Goal: Information Seeking & Learning: Learn about a topic

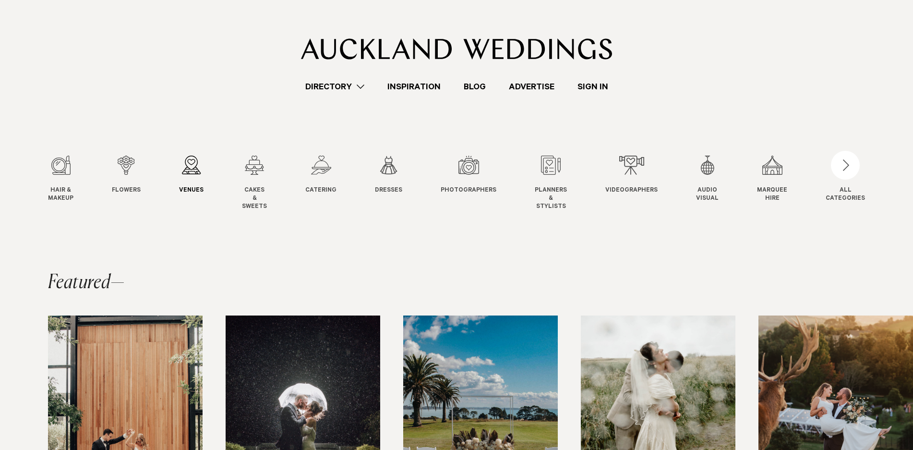
click at [194, 169] on div "3 / 12" at bounding box center [191, 165] width 24 height 19
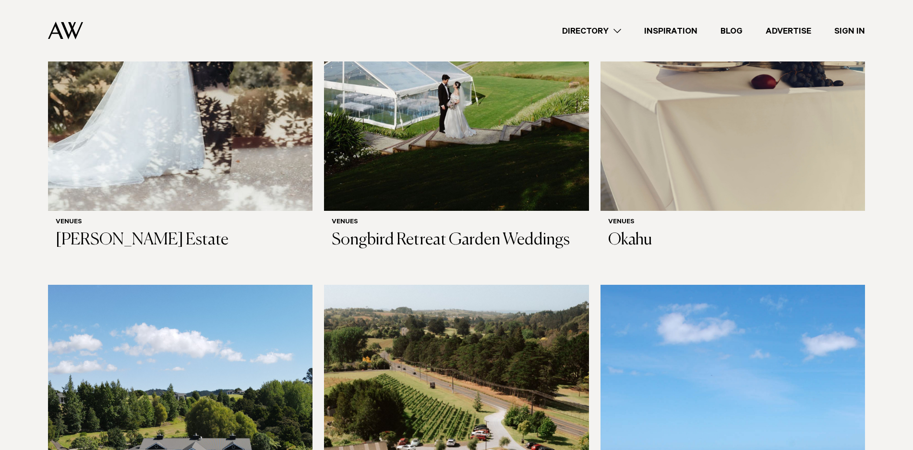
scroll to position [5667, 0]
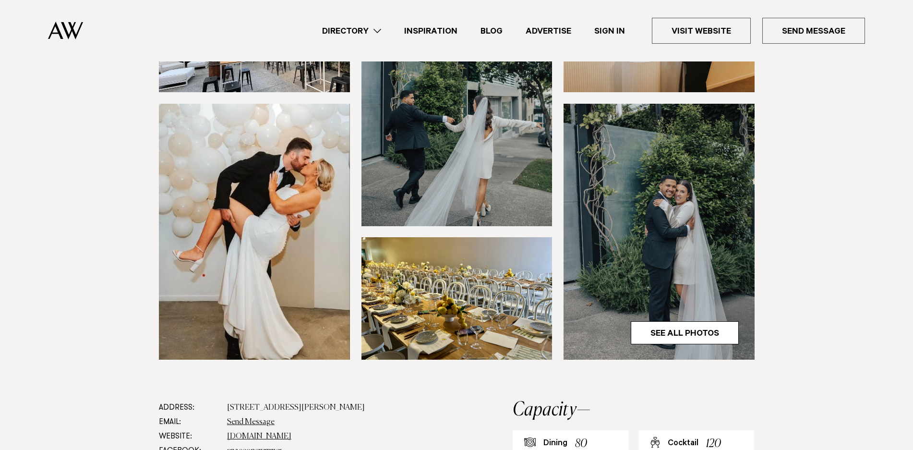
scroll to position [203, 0]
click at [699, 334] on link "See All Photos" at bounding box center [685, 333] width 108 height 23
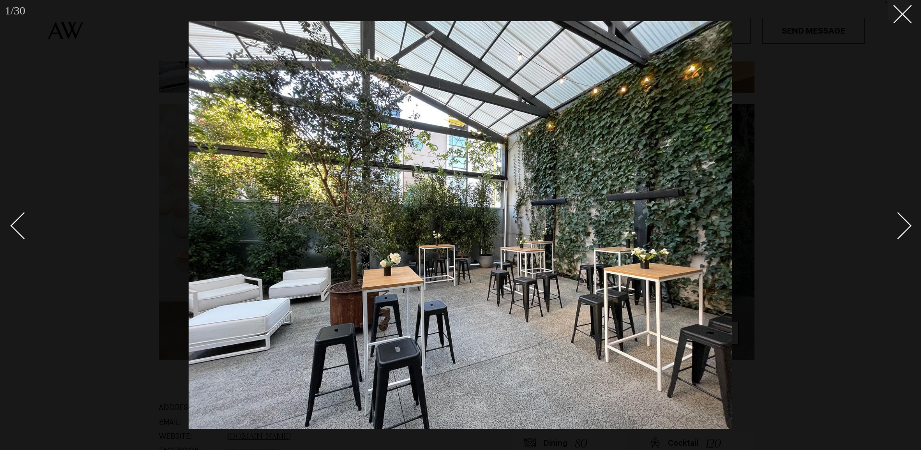
click at [903, 235] on link at bounding box center [893, 225] width 34 height 48
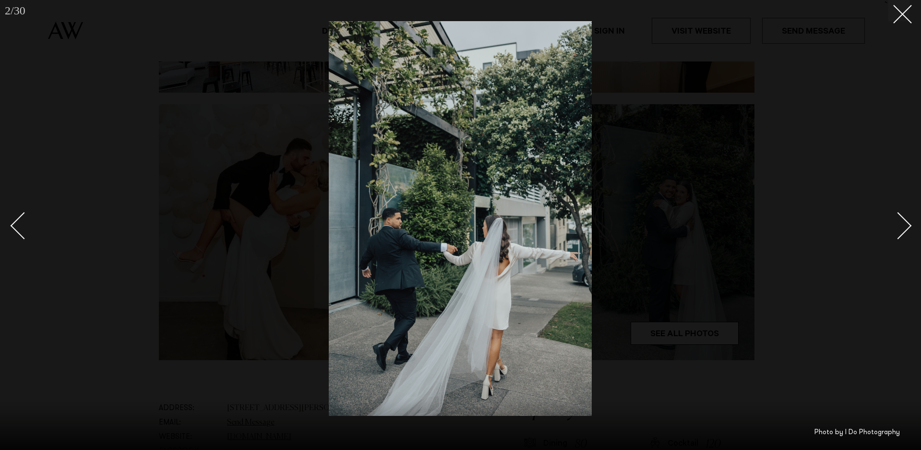
click at [903, 235] on link at bounding box center [893, 225] width 34 height 48
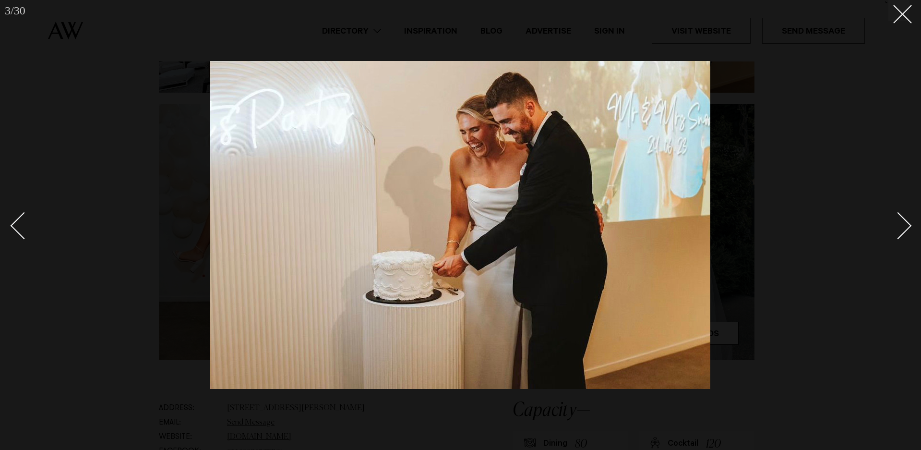
click at [903, 235] on link at bounding box center [893, 225] width 34 height 48
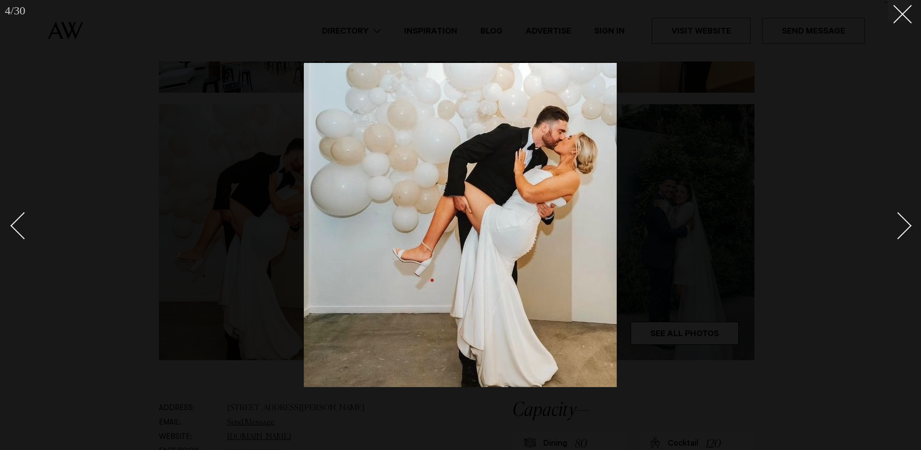
click at [903, 235] on link at bounding box center [893, 225] width 34 height 48
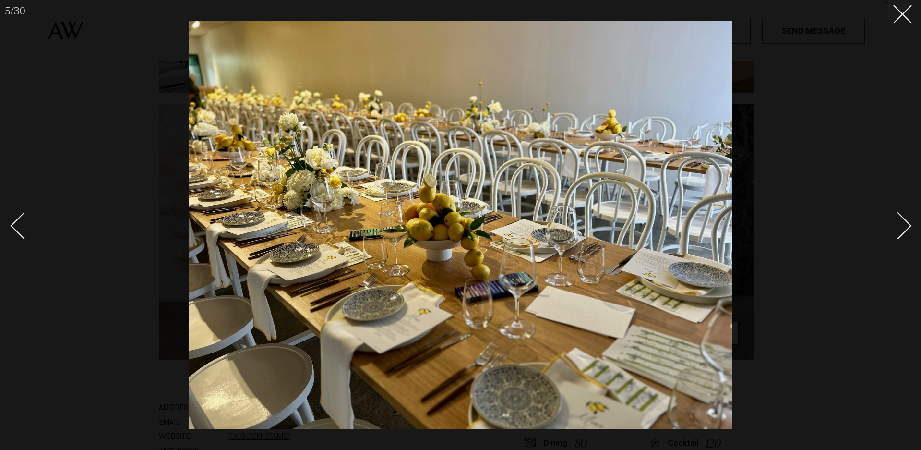
click at [903, 235] on link at bounding box center [893, 225] width 34 height 48
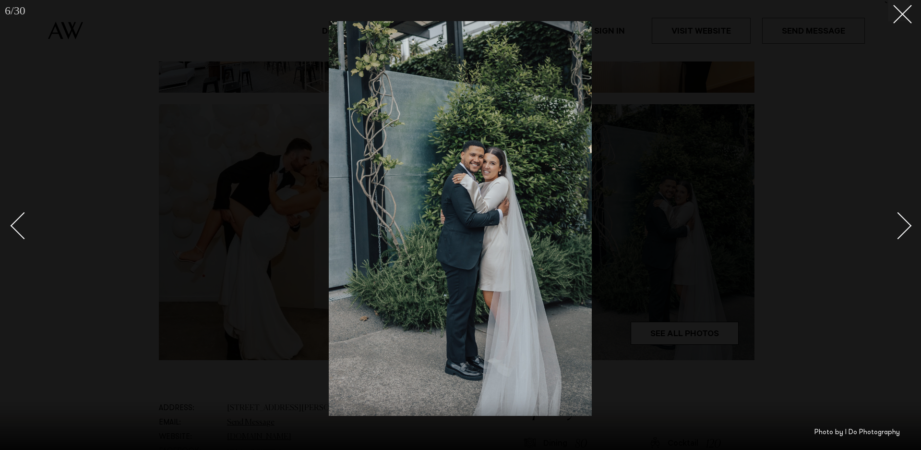
click at [903, 234] on link at bounding box center [893, 225] width 34 height 48
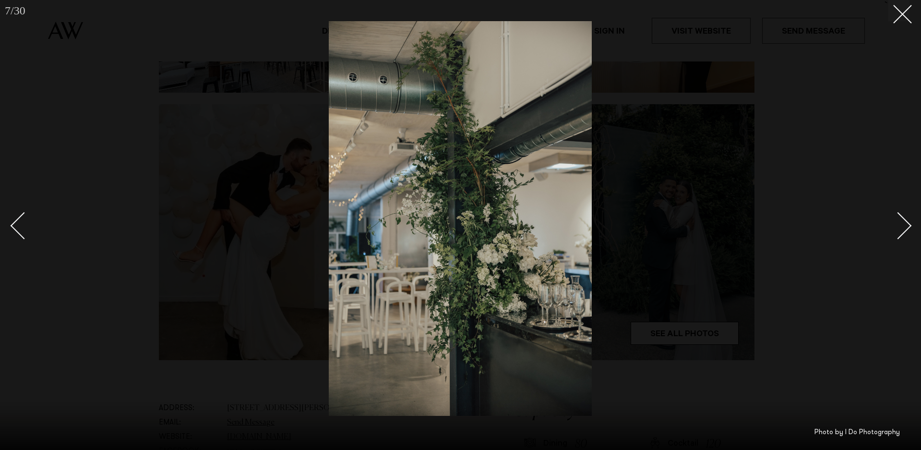
click at [903, 234] on link at bounding box center [893, 225] width 34 height 48
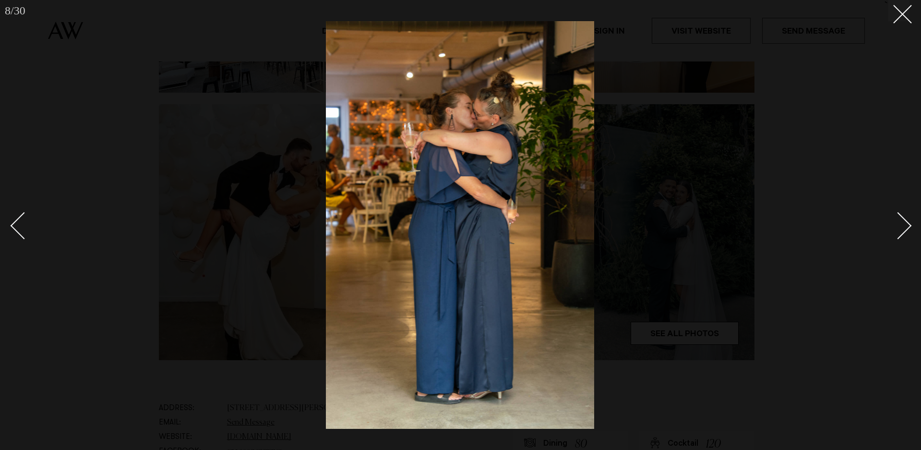
click at [903, 234] on link at bounding box center [893, 225] width 34 height 48
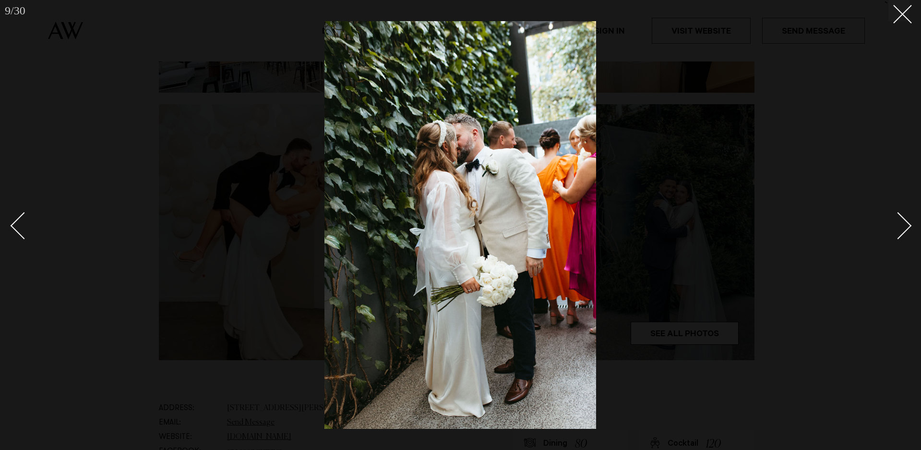
click at [903, 234] on link at bounding box center [893, 225] width 34 height 48
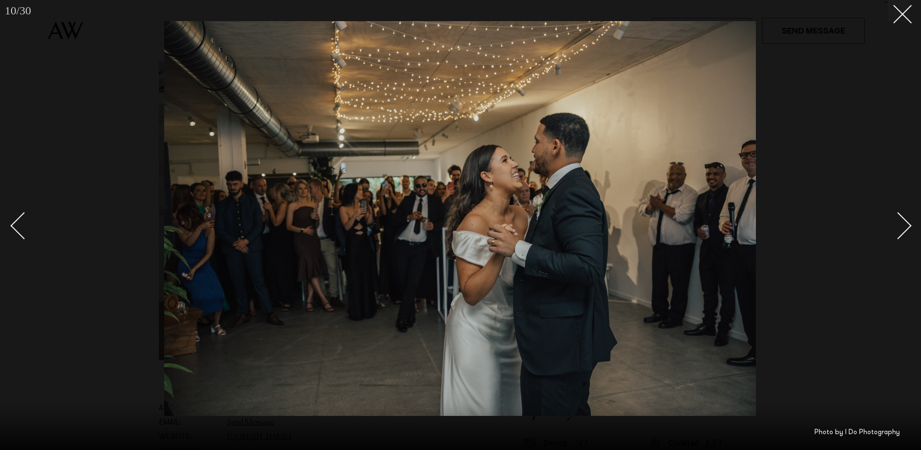
click at [903, 234] on link at bounding box center [893, 225] width 34 height 48
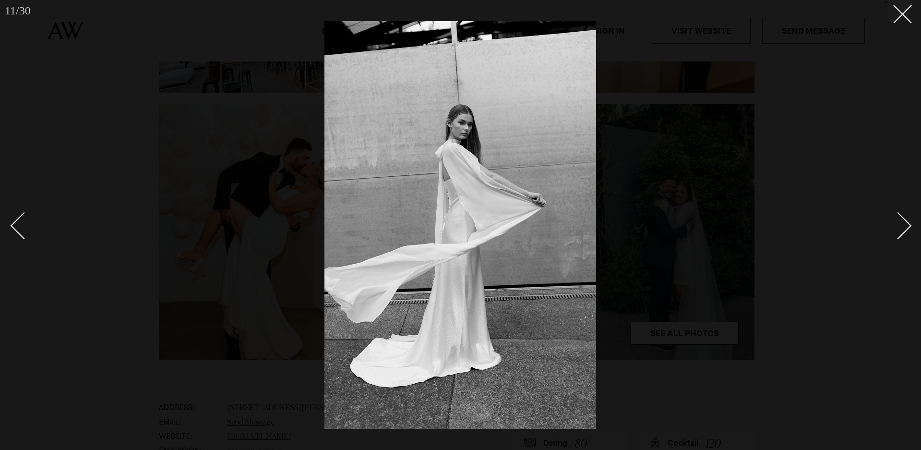
click at [903, 234] on link at bounding box center [893, 225] width 34 height 48
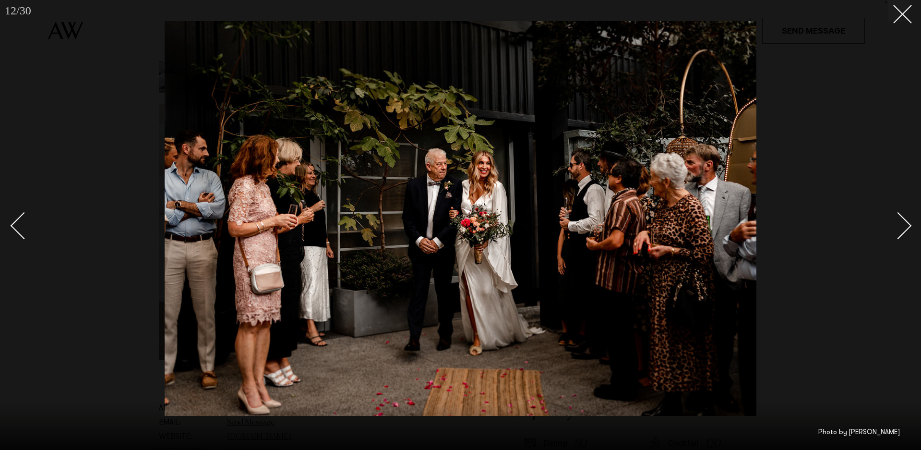
click at [903, 234] on link at bounding box center [893, 225] width 34 height 48
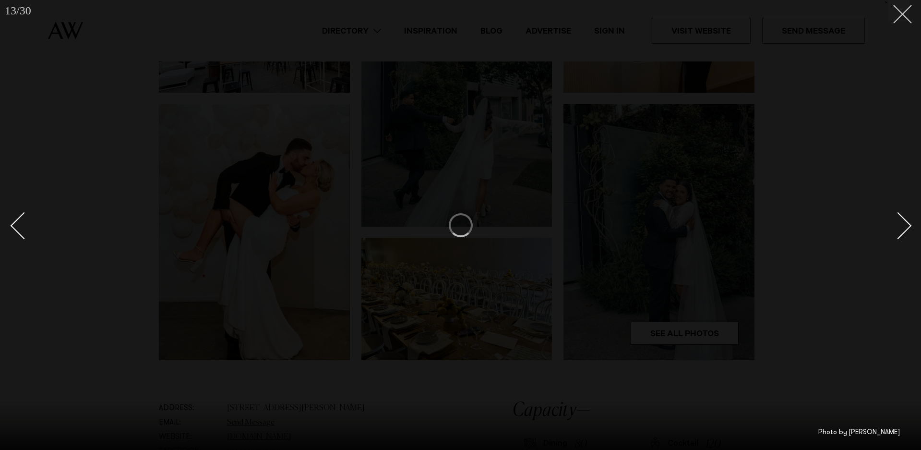
click at [900, 16] on icon at bounding box center [899, 11] width 12 height 12
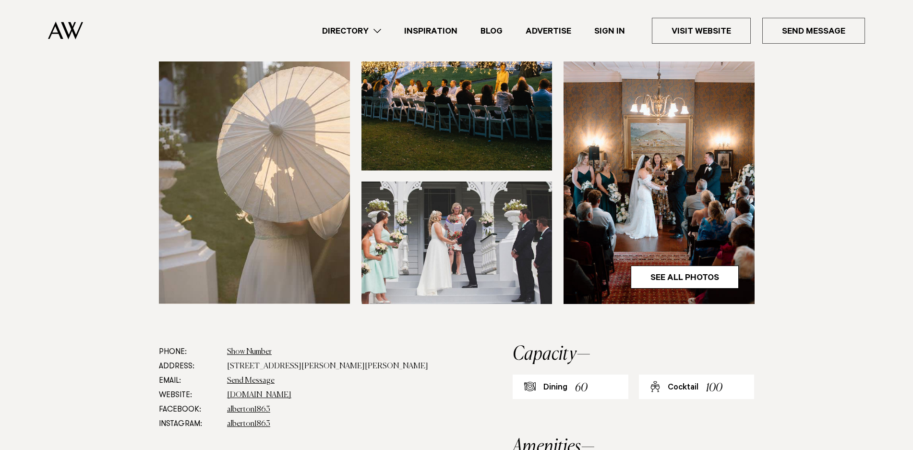
scroll to position [270, 0]
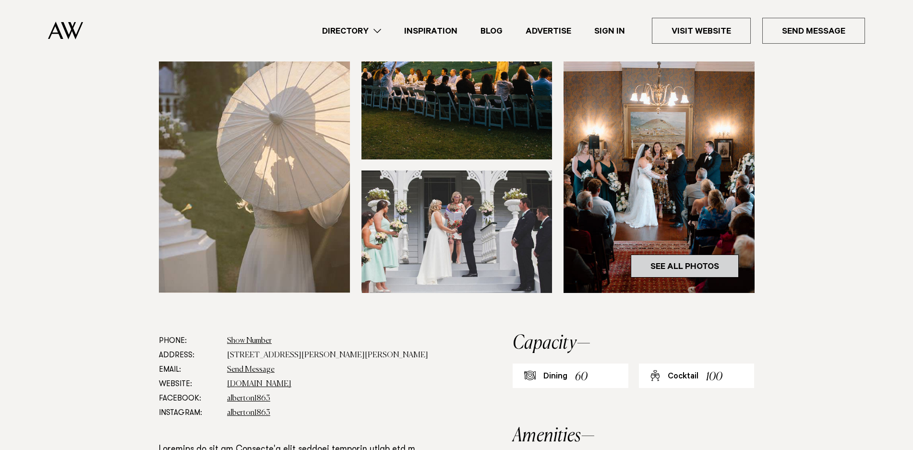
click at [657, 260] on link "See All Photos" at bounding box center [685, 265] width 108 height 23
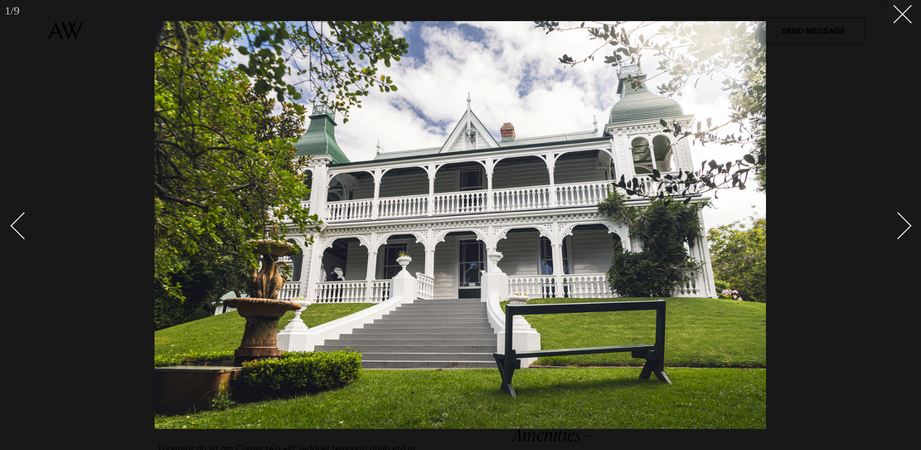
click at [906, 223] on div "Next slide" at bounding box center [898, 225] width 27 height 27
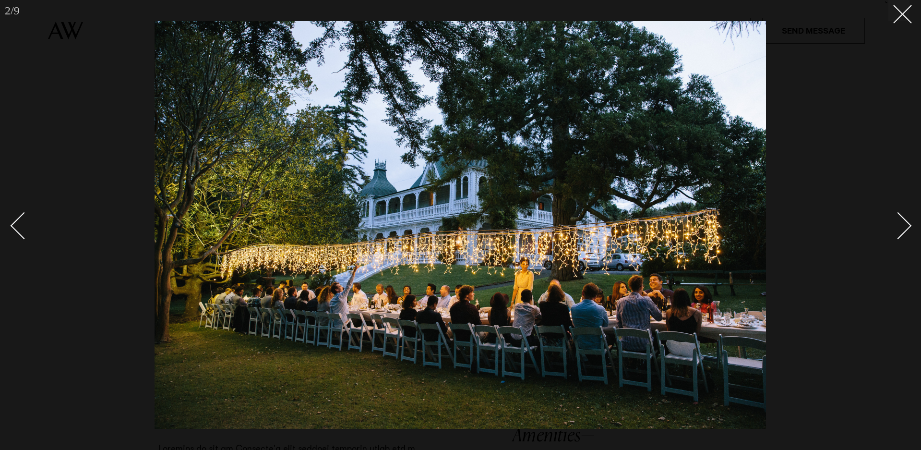
click at [906, 223] on div "Next slide" at bounding box center [898, 225] width 27 height 27
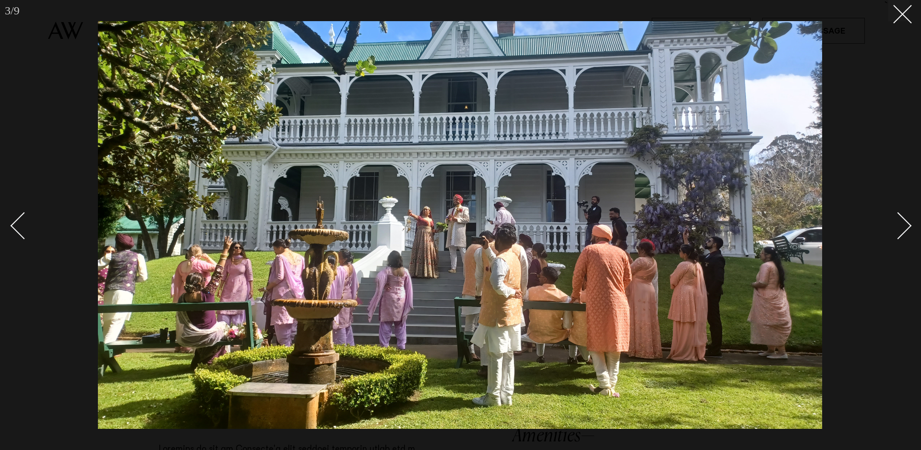
click at [906, 223] on div "Next slide" at bounding box center [898, 225] width 27 height 27
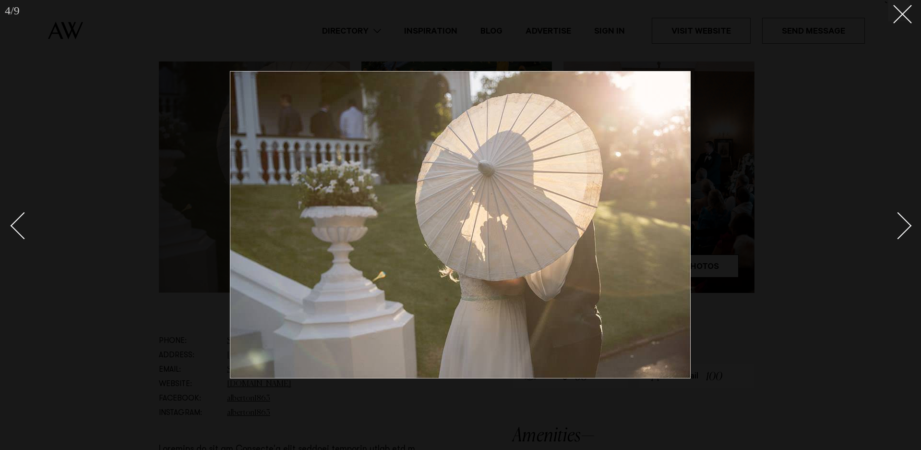
click at [906, 223] on div "Next slide" at bounding box center [898, 225] width 27 height 27
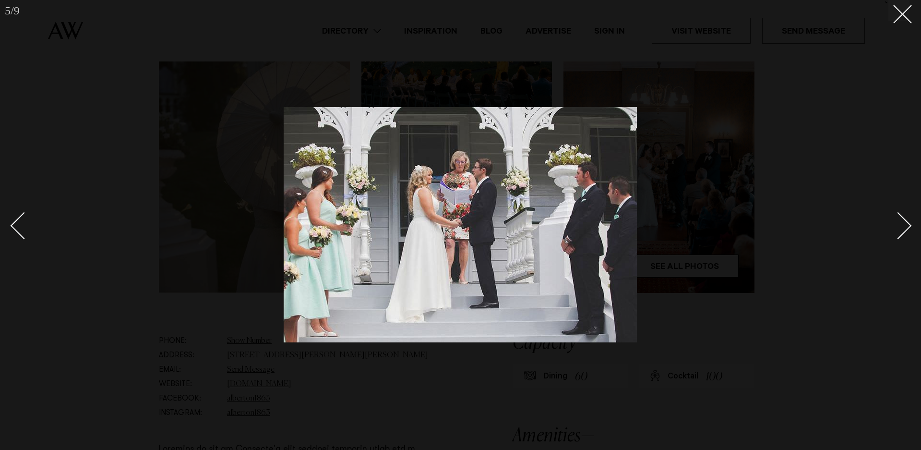
click at [906, 223] on div "Next slide" at bounding box center [898, 225] width 27 height 27
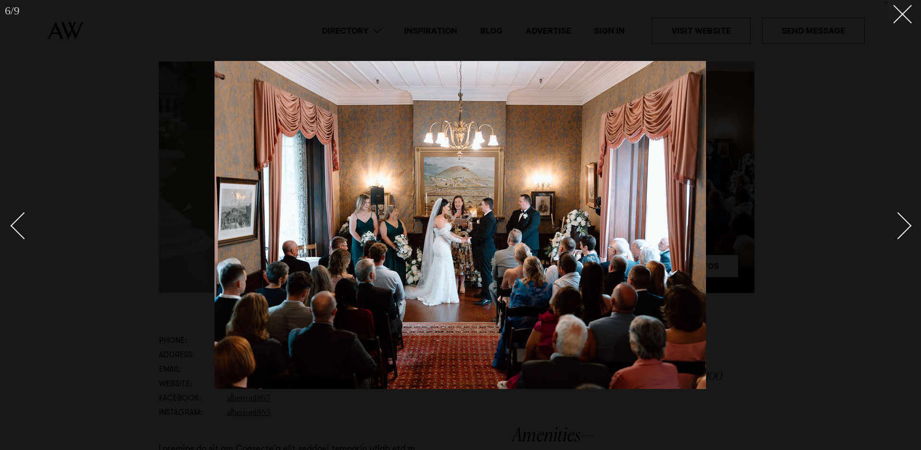
click at [906, 223] on div "Next slide" at bounding box center [898, 225] width 27 height 27
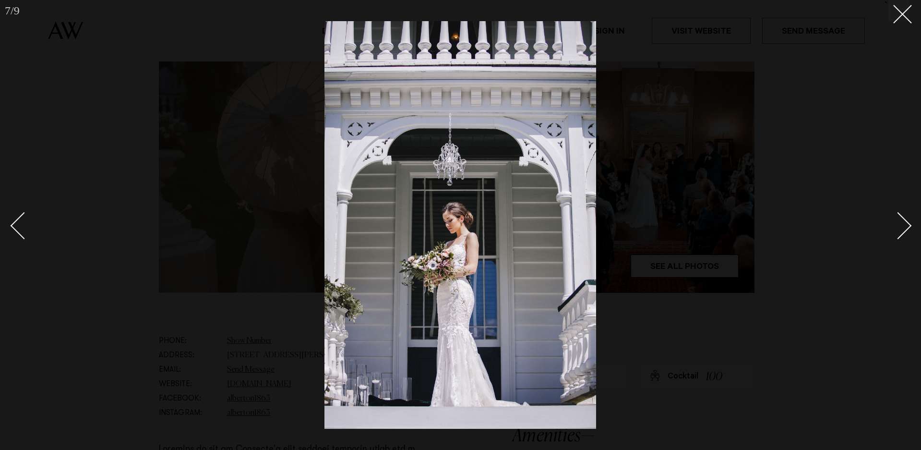
click at [906, 223] on div "Next slide" at bounding box center [898, 225] width 27 height 27
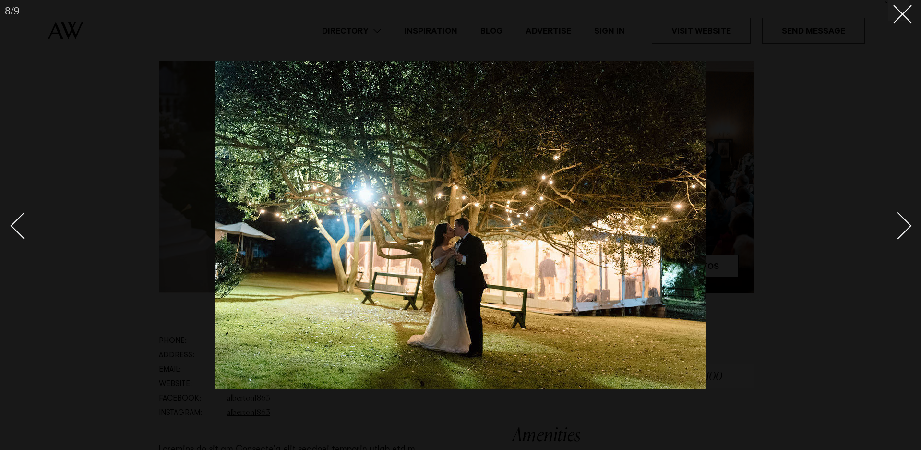
click at [906, 223] on div "Next slide" at bounding box center [898, 225] width 27 height 27
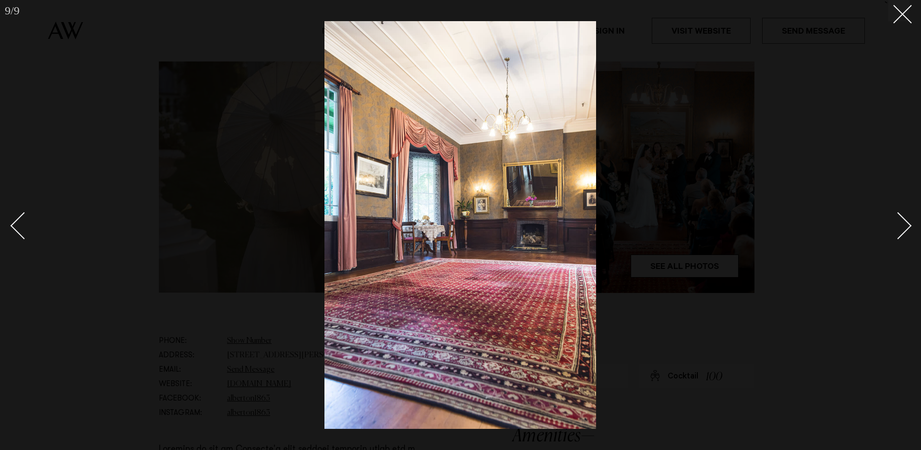
click at [906, 223] on div "Next slide" at bounding box center [898, 225] width 27 height 27
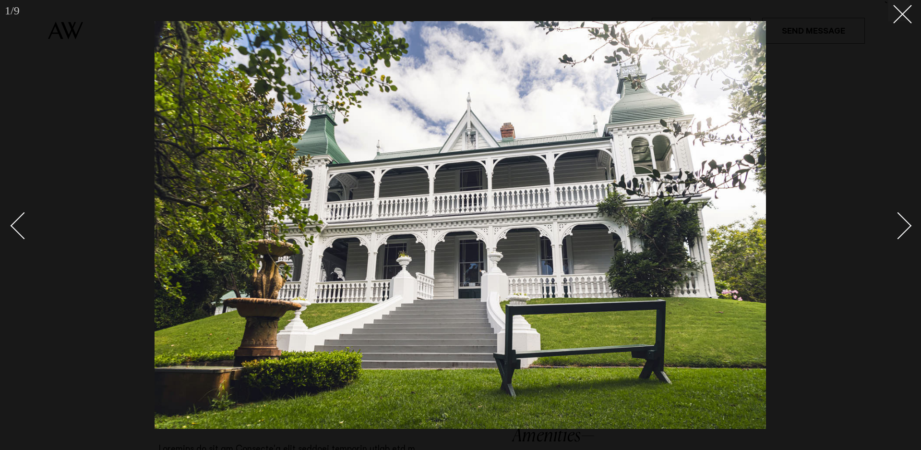
click at [906, 223] on div "Next slide" at bounding box center [898, 225] width 27 height 27
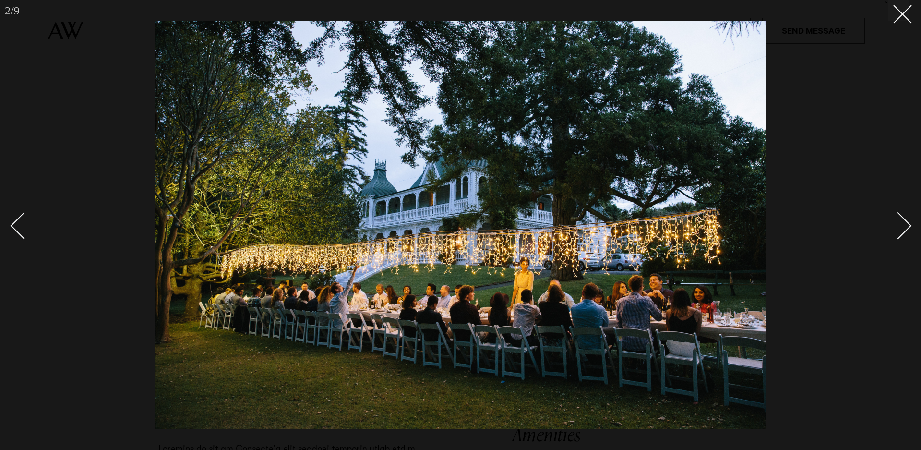
click at [903, 239] on link at bounding box center [893, 225] width 34 height 48
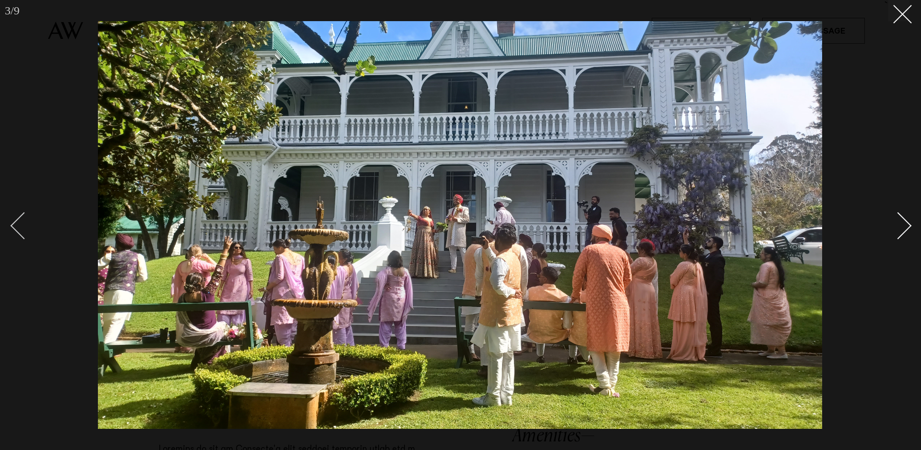
click at [17, 226] on div "Previous slide" at bounding box center [24, 225] width 27 height 27
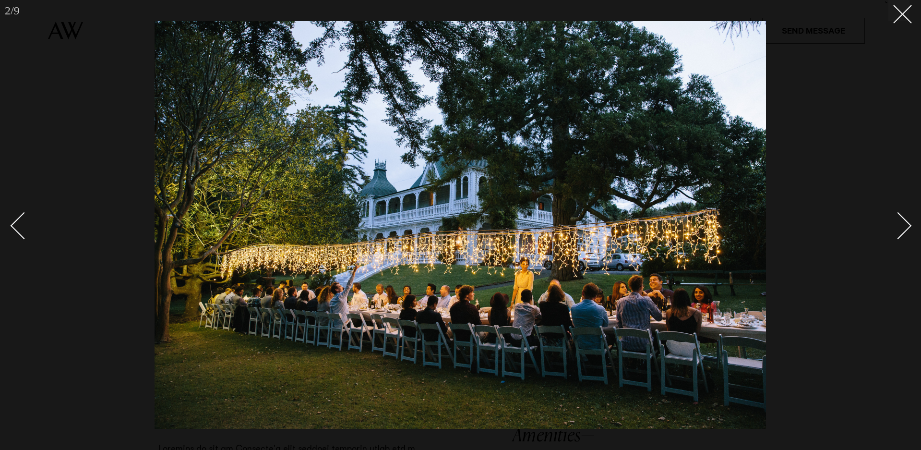
click at [897, 221] on div "Next slide" at bounding box center [898, 225] width 27 height 27
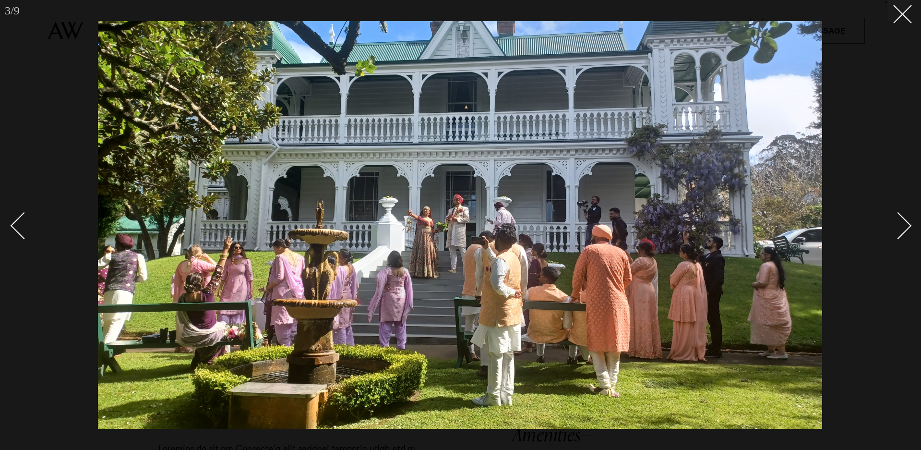
click at [897, 221] on div "Next slide" at bounding box center [898, 225] width 27 height 27
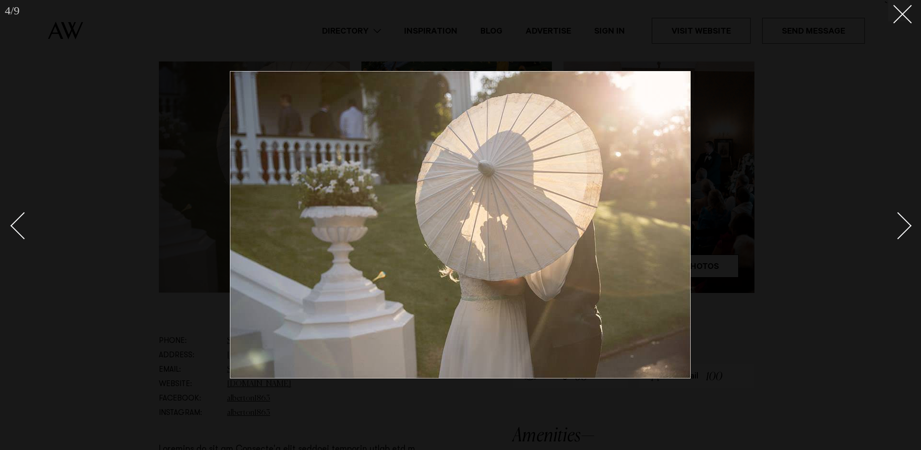
click at [897, 221] on div "Next slide" at bounding box center [898, 225] width 27 height 27
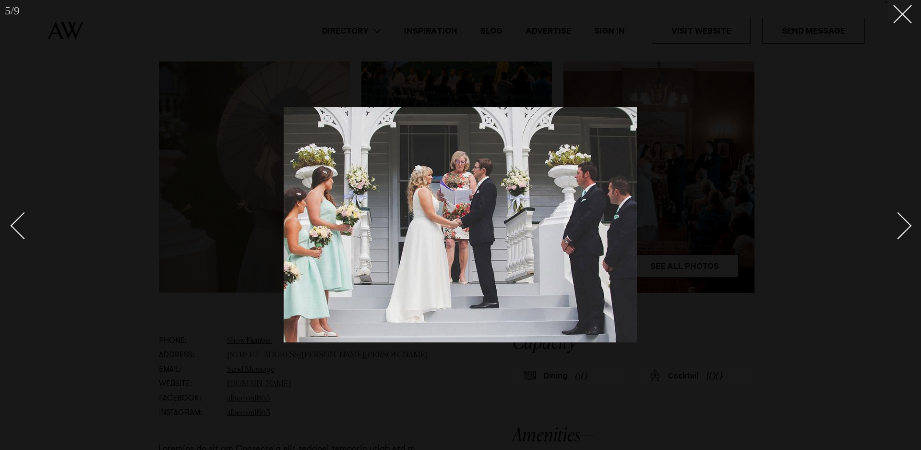
click at [898, 221] on div "Next slide" at bounding box center [898, 225] width 27 height 27
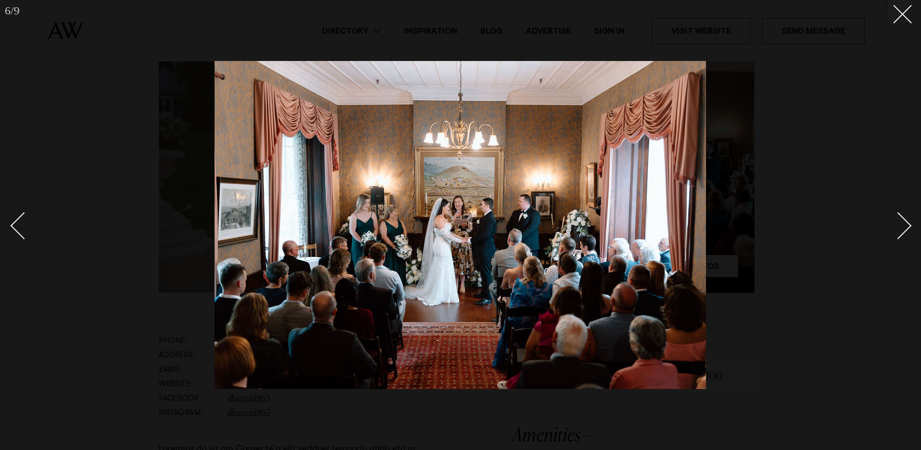
click at [898, 221] on div "Next slide" at bounding box center [898, 225] width 27 height 27
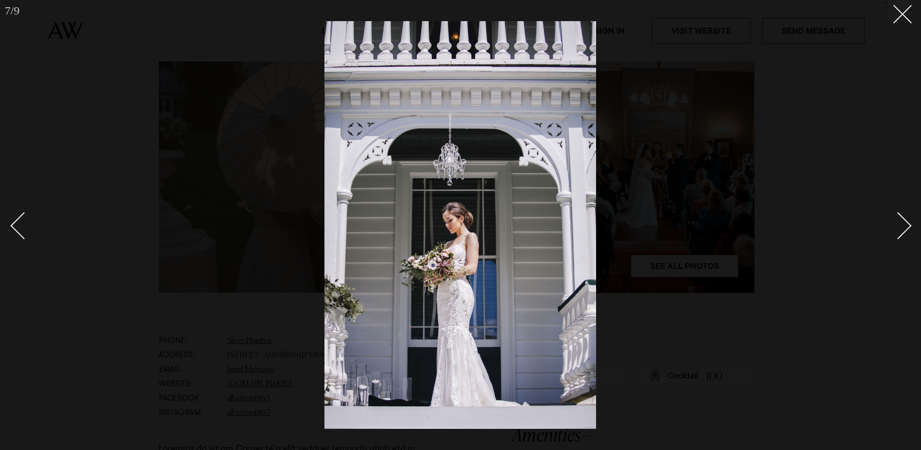
click at [898, 221] on div "Next slide" at bounding box center [898, 225] width 27 height 27
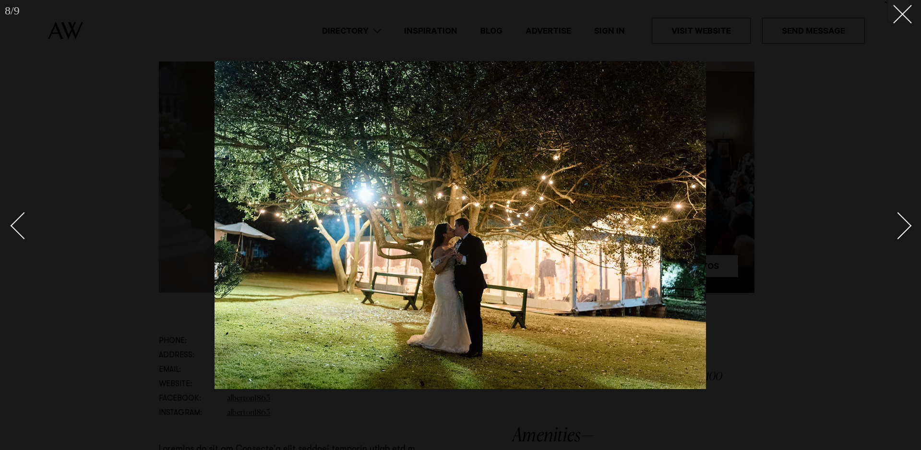
click at [902, 21] on div at bounding box center [460, 225] width 921 height 450
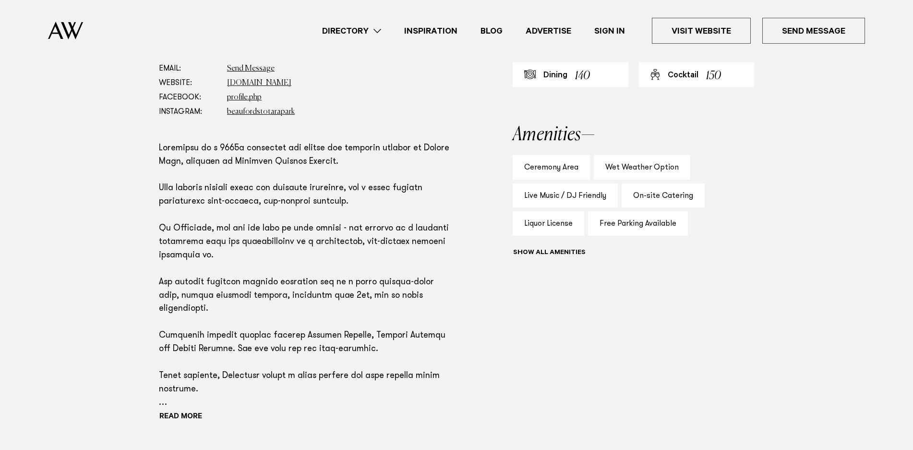
scroll to position [607, 0]
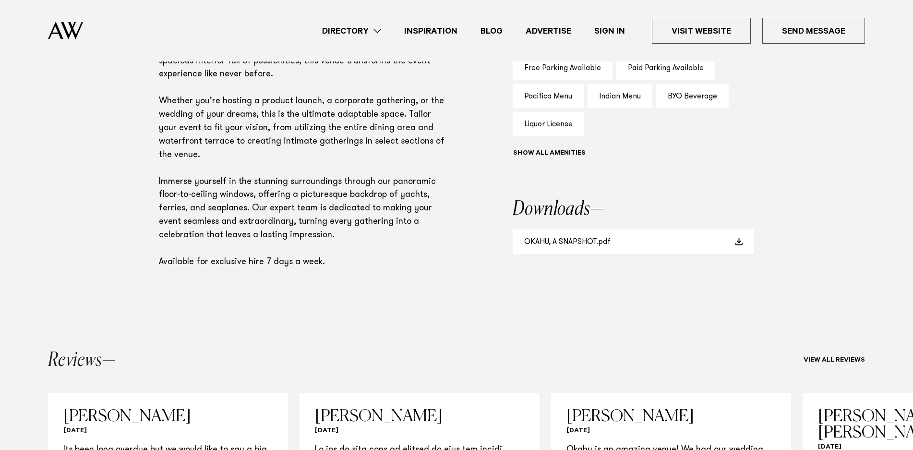
scroll to position [675, 0]
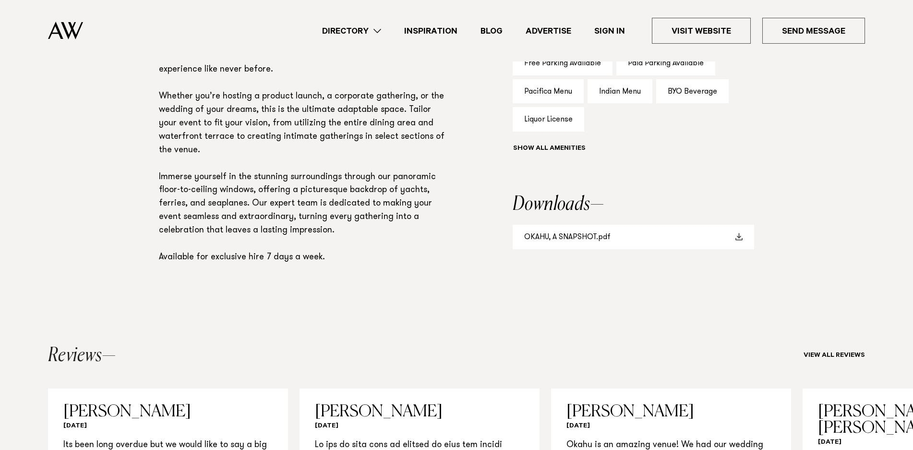
click at [597, 238] on link "OKAHU, A SNAPSHOT.pdf" at bounding box center [633, 237] width 241 height 24
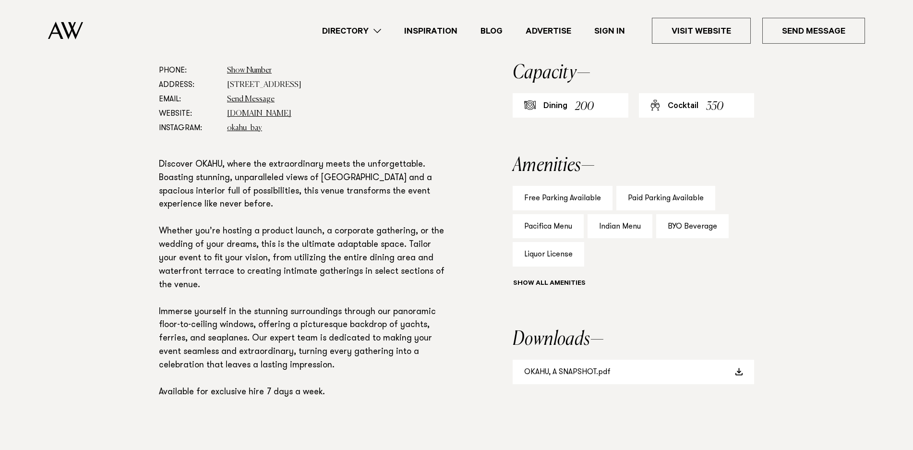
scroll to position [540, 0]
click at [274, 114] on link "[DOMAIN_NAME]" at bounding box center [259, 114] width 64 height 8
